Goal: Task Accomplishment & Management: Manage account settings

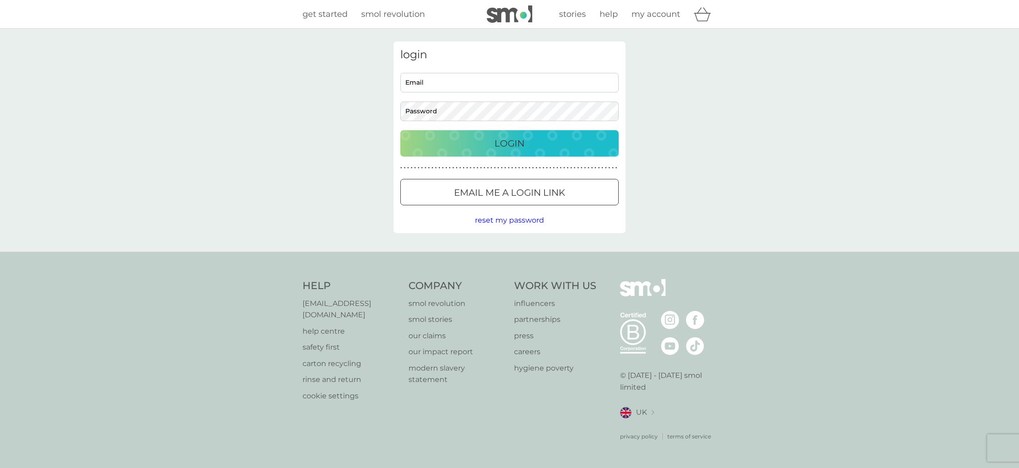
type input "helenfulford5@gmail.com"
click at [488, 140] on div "Login" at bounding box center [510, 143] width 200 height 15
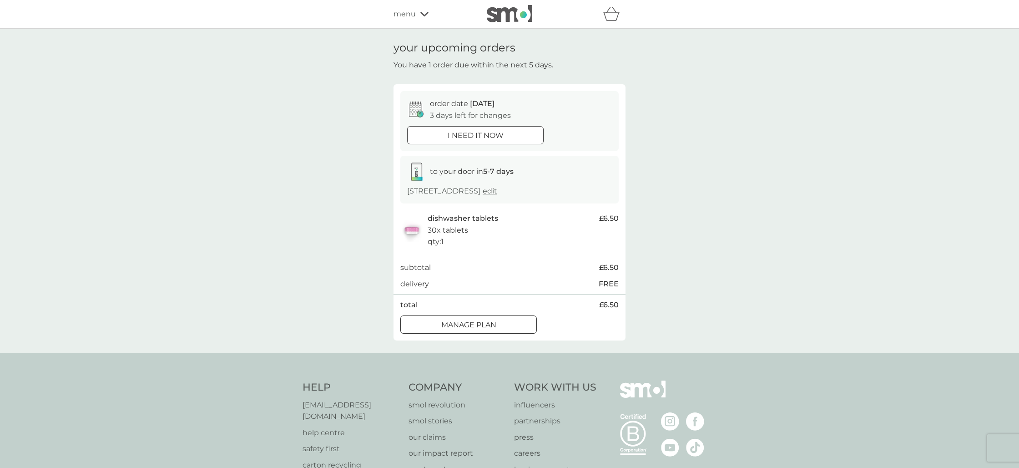
click at [417, 110] on icon at bounding box center [416, 109] width 15 height 16
click at [451, 110] on p "3 days left for changes" at bounding box center [470, 116] width 81 height 12
click at [492, 115] on p "3 days left for changes" at bounding box center [470, 116] width 81 height 12
click at [447, 324] on p "Manage plan" at bounding box center [468, 325] width 55 height 12
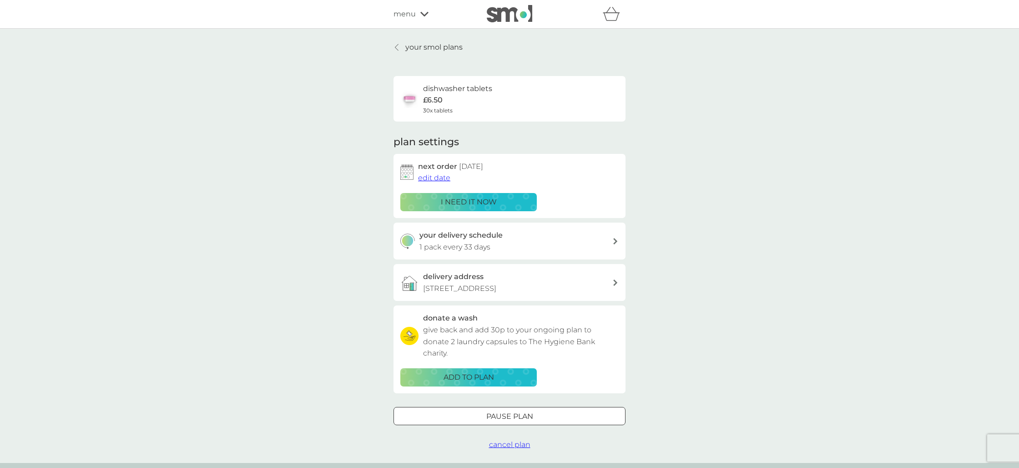
click at [430, 177] on span "edit date" at bounding box center [434, 177] width 32 height 9
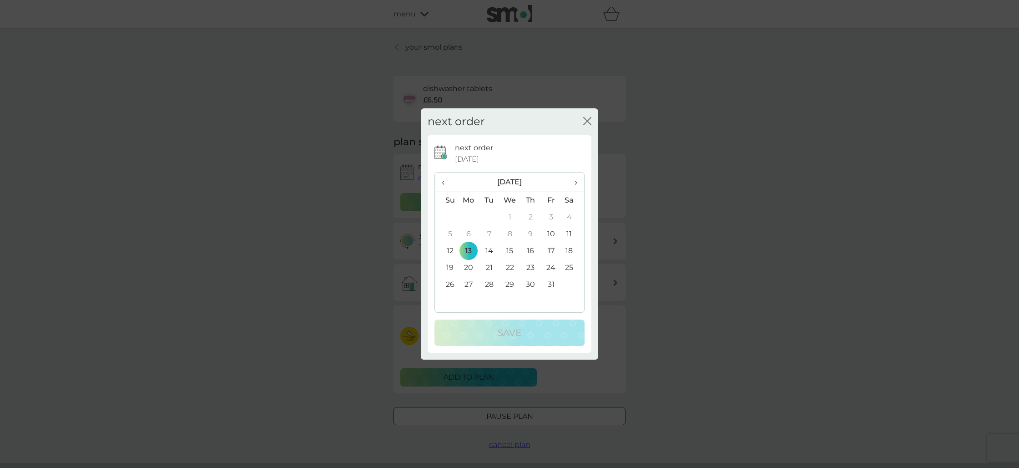
click at [551, 247] on td "17" at bounding box center [551, 251] width 20 height 17
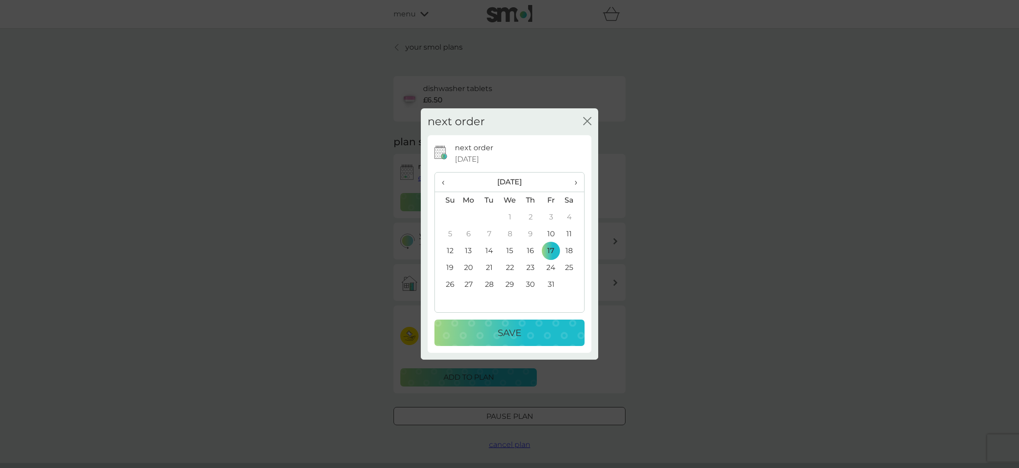
click at [499, 334] on p "Save" at bounding box center [510, 332] width 24 height 15
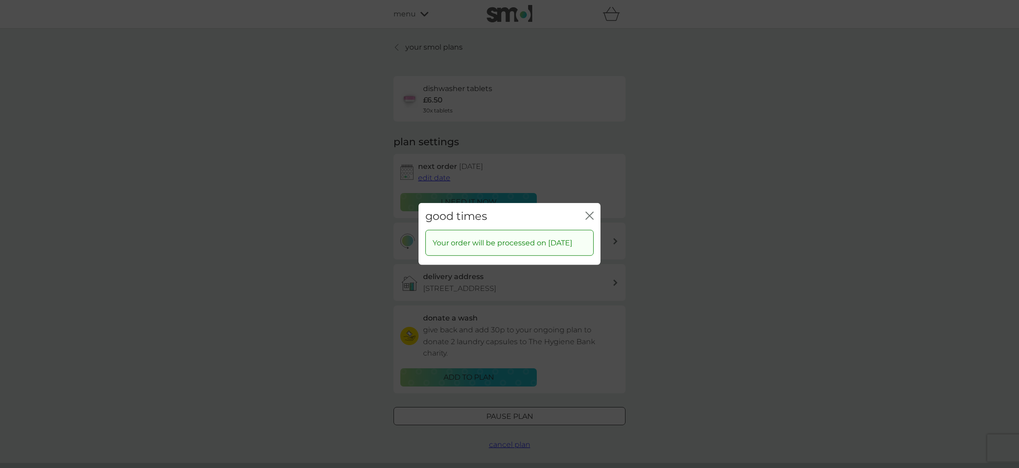
click at [587, 170] on div "good times close Your order will be processed on [DATE]" at bounding box center [509, 234] width 1019 height 468
